Goal: Task Accomplishment & Management: Use online tool/utility

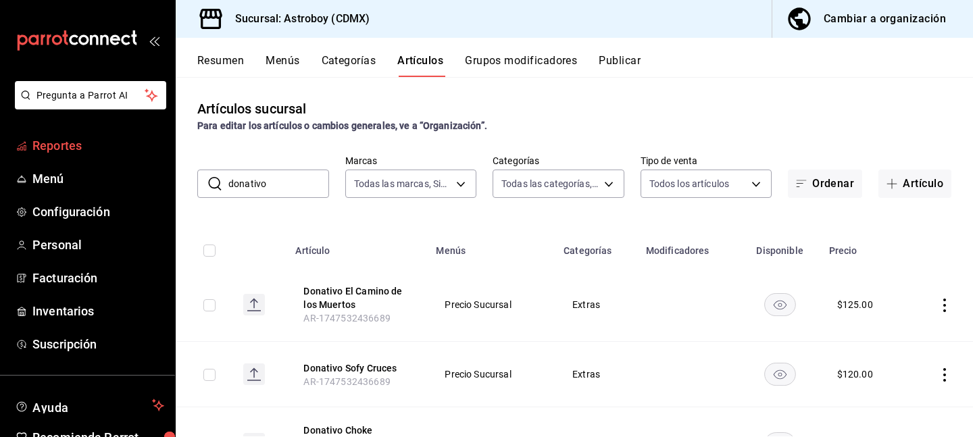
click at [77, 145] on span "Reportes" at bounding box center [98, 145] width 132 height 18
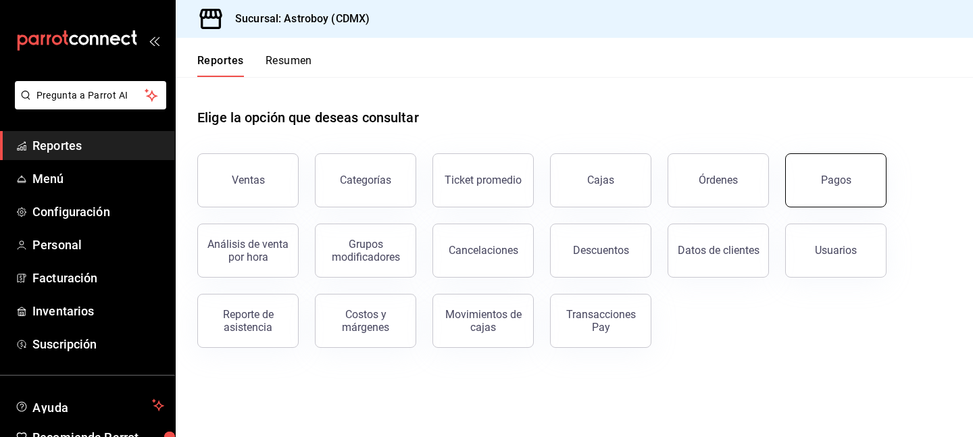
click at [850, 198] on button "Pagos" at bounding box center [835, 180] width 101 height 54
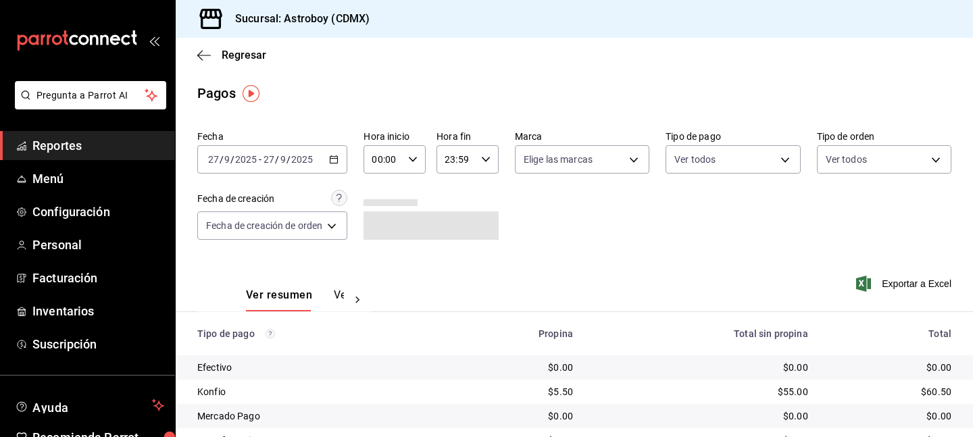
click at [335, 151] on div "[DATE] [DATE] - [DATE] [DATE]" at bounding box center [272, 159] width 150 height 28
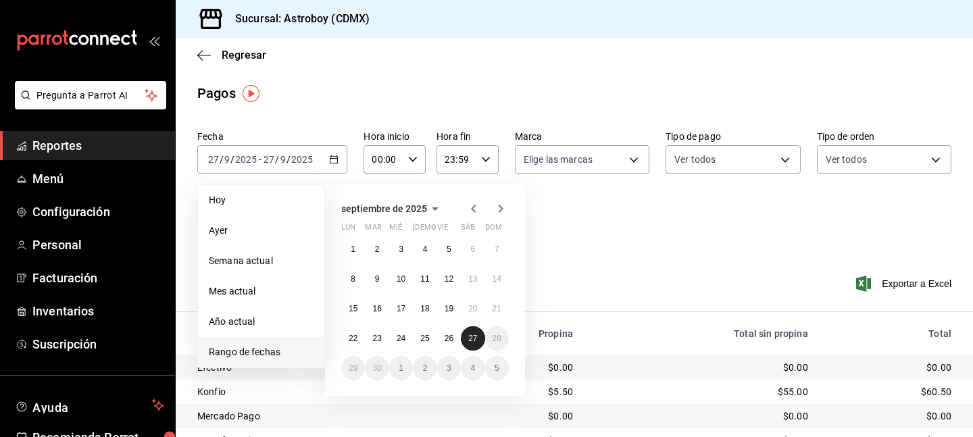
click at [473, 337] on abbr "27" at bounding box center [472, 338] width 9 height 9
click at [447, 339] on abbr "26" at bounding box center [448, 338] width 9 height 9
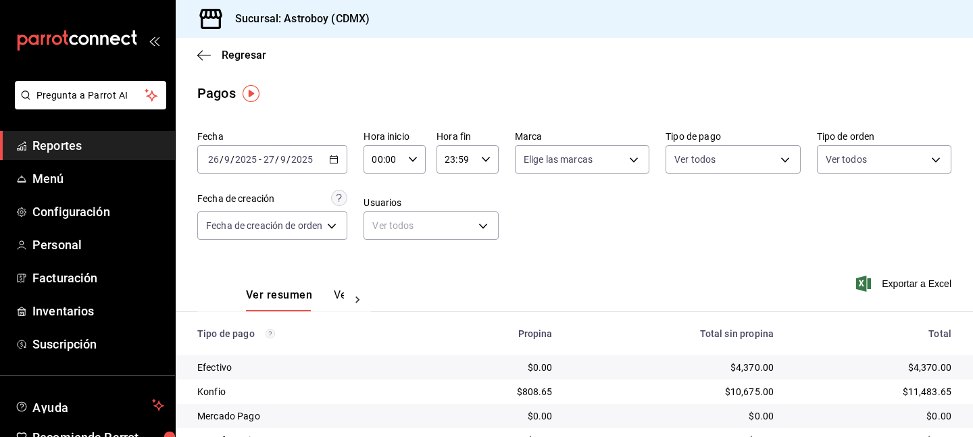
click at [343, 161] on div "[DATE] [DATE] - [DATE] [DATE]" at bounding box center [272, 159] width 150 height 28
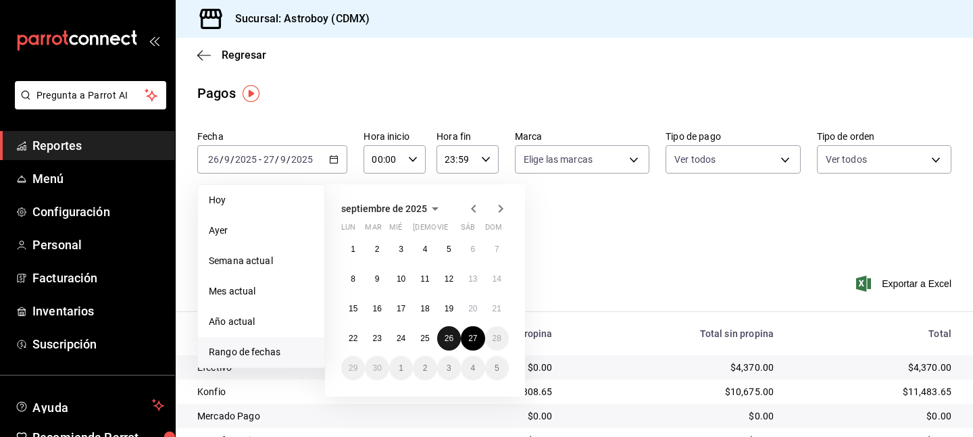
click at [450, 339] on abbr "26" at bounding box center [448, 338] width 9 height 9
click at [477, 342] on button "27" at bounding box center [473, 338] width 24 height 24
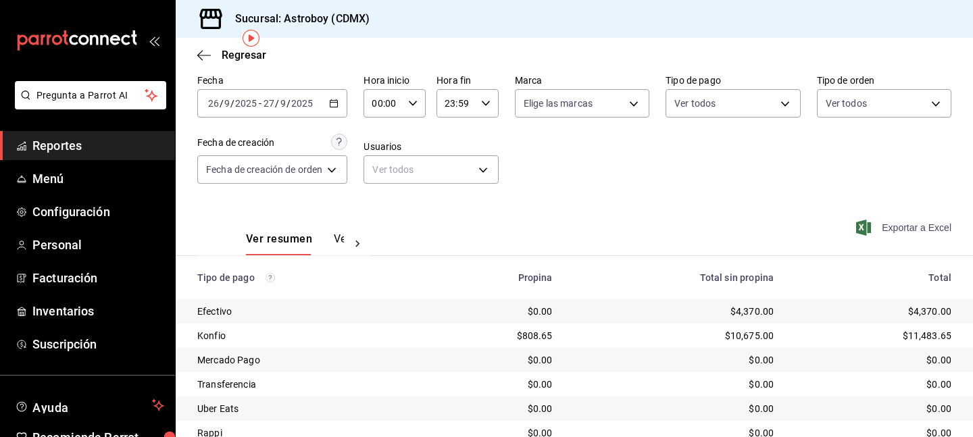
scroll to position [57, 0]
click at [902, 223] on span "Exportar a Excel" at bounding box center [904, 227] width 93 height 16
